Goal: Task Accomplishment & Management: Manage account settings

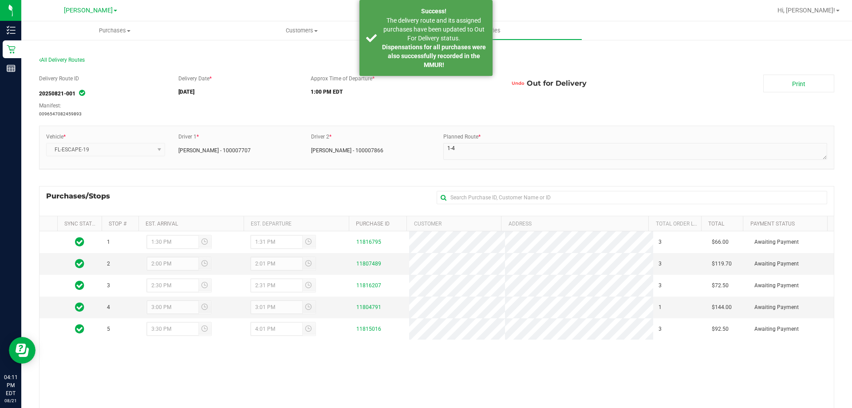
click at [789, 49] on section "All Delivery Routes Delivery Route ID 20250821-001 Manifest: 0096547082459893 D…" at bounding box center [436, 286] width 795 height 476
click at [829, 7] on span "Hi, [PERSON_NAME]!" at bounding box center [806, 10] width 58 height 7
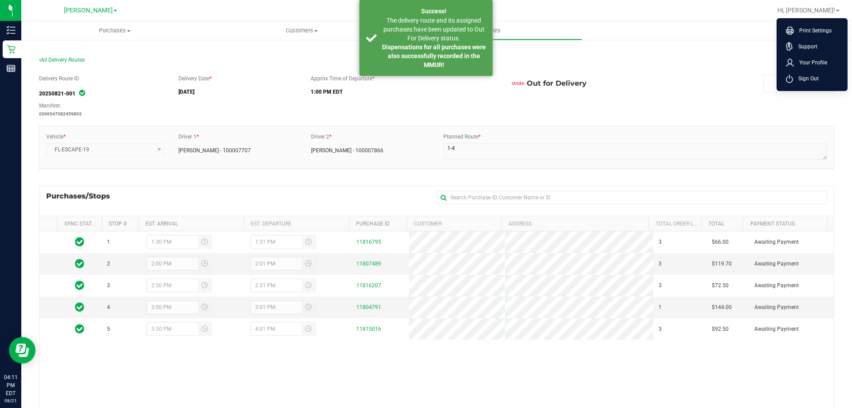
click at [751, 35] on ul "Purchases Summary of purchases Fulfillment All purchases Customers All customer…" at bounding box center [447, 30] width 852 height 19
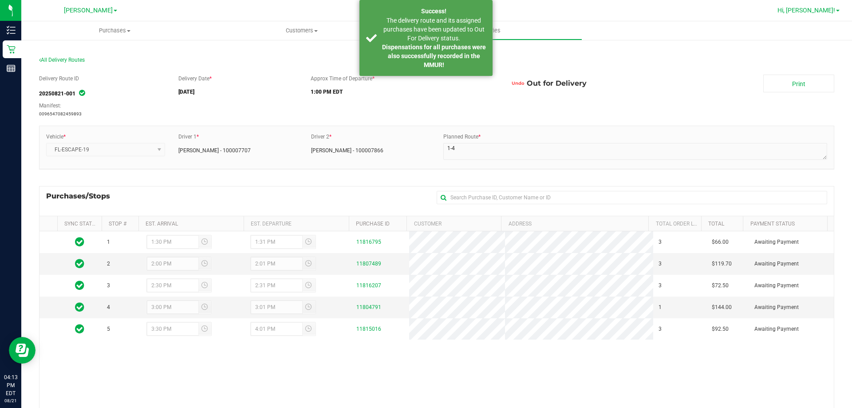
click at [820, 7] on span "Hi, [PERSON_NAME]!" at bounding box center [806, 10] width 58 height 7
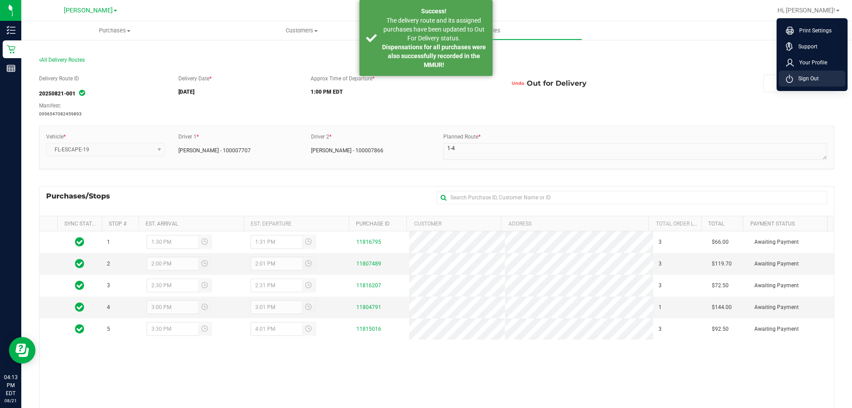
click at [807, 79] on span "Sign Out" at bounding box center [806, 78] width 26 height 9
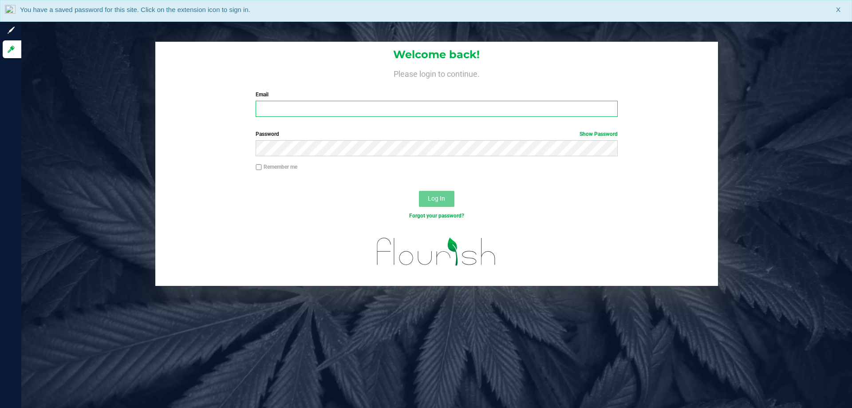
click at [354, 115] on input "Email" at bounding box center [436, 109] width 362 height 16
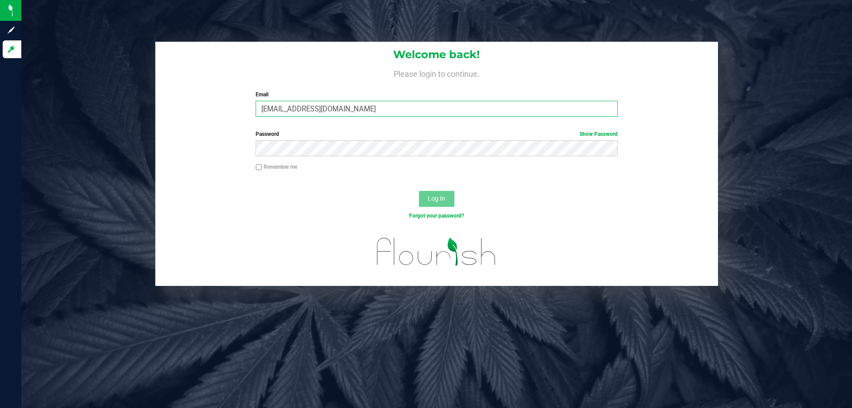
type input "[EMAIL_ADDRESS][DOMAIN_NAME]"
click at [419, 191] on button "Log In" at bounding box center [436, 199] width 35 height 16
